Goal: Communication & Community: Answer question/provide support

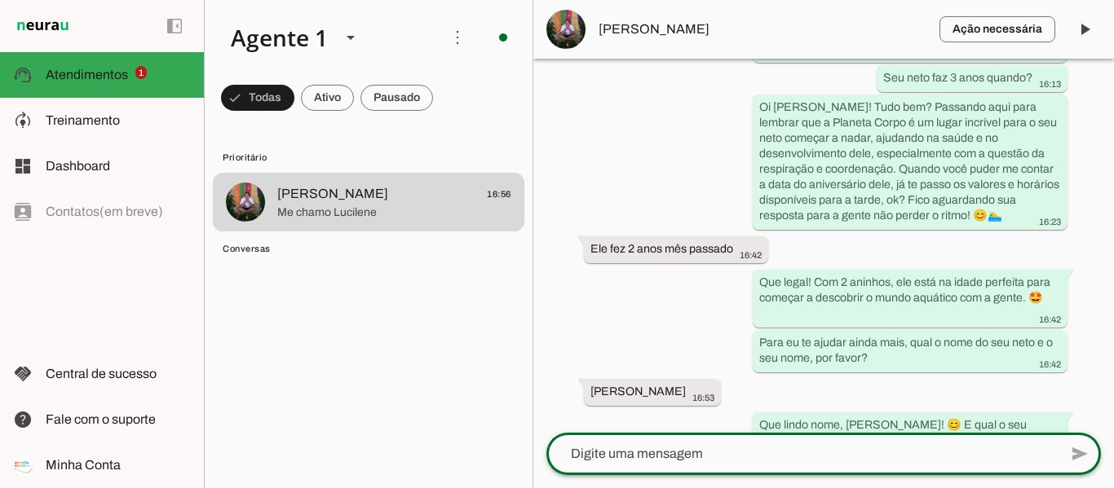
scroll to position [1332, 0]
